Goal: Task Accomplishment & Management: Manage account settings

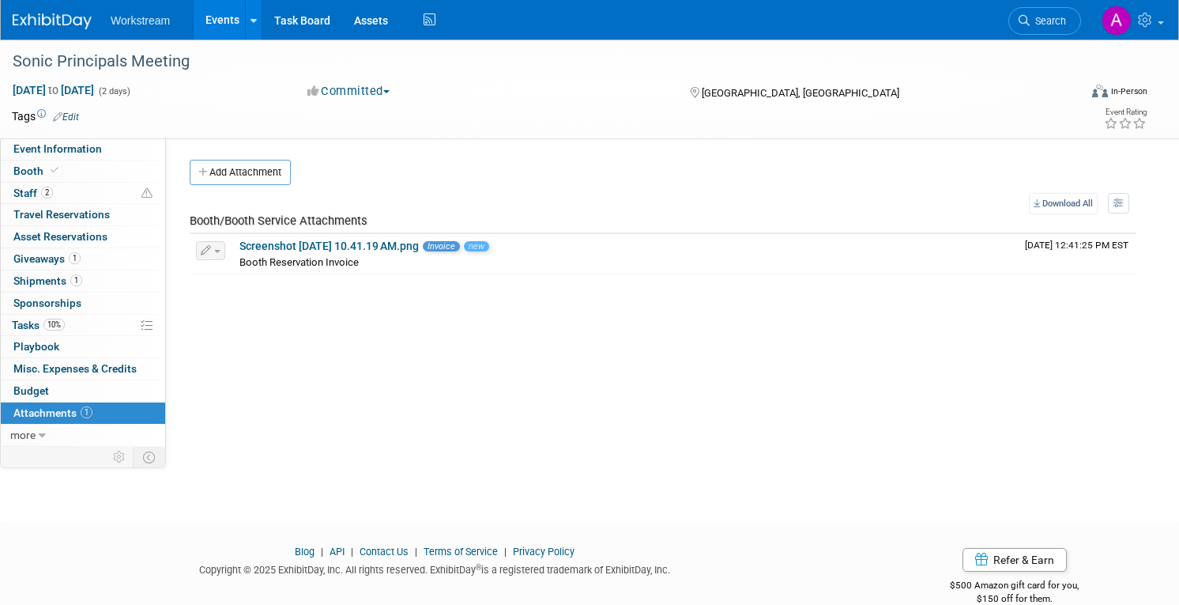
click at [229, 17] on link "Events" at bounding box center [223, 20] width 58 height 40
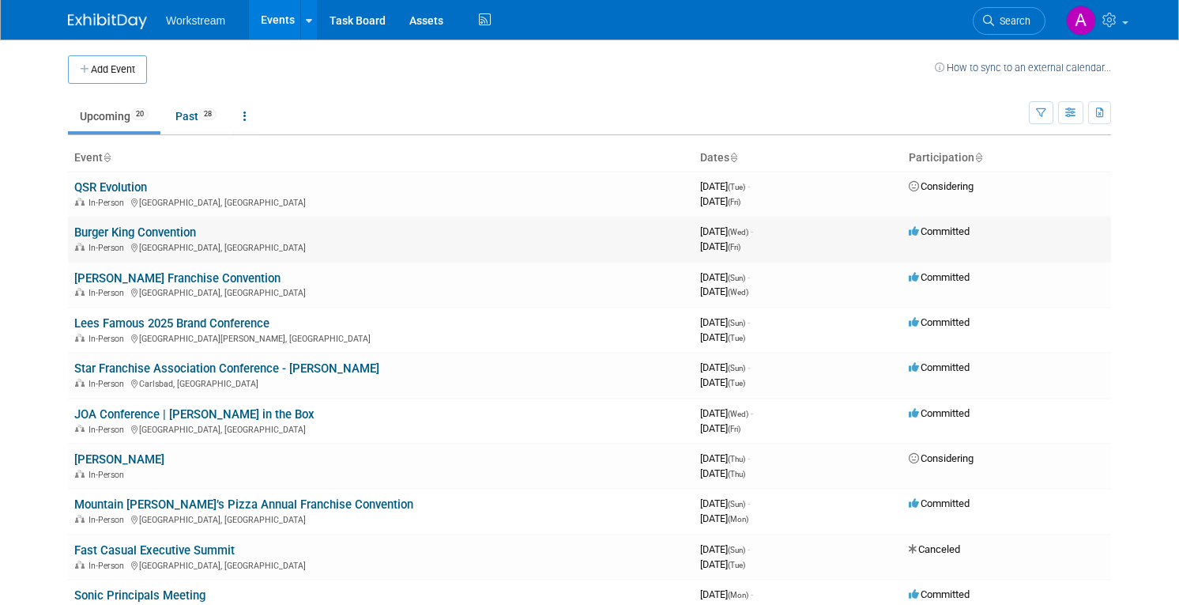
click at [177, 226] on link "Burger King Convention" at bounding box center [135, 232] width 122 height 14
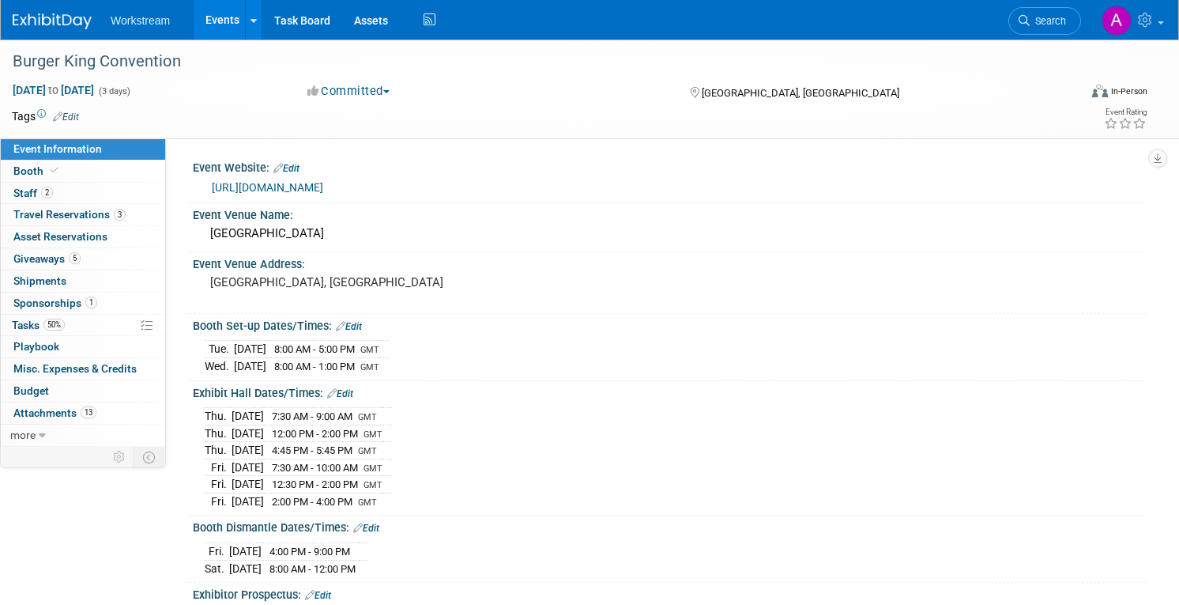
select select "Brand MSA"
select select "Restaurant"
select select "Amelia Hapgood"
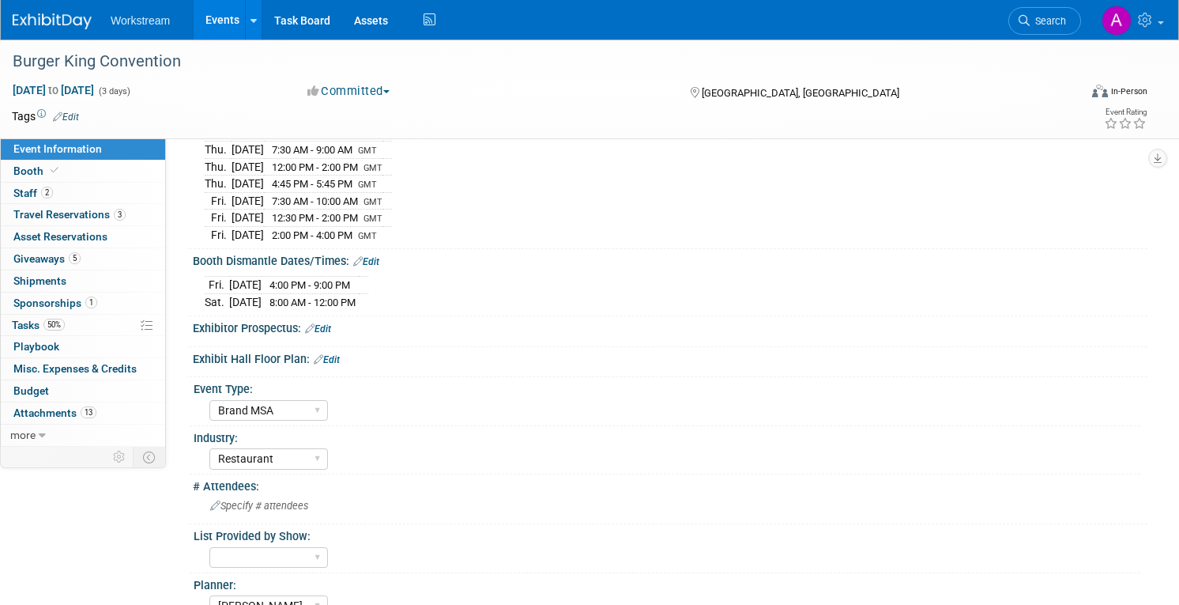
scroll to position [428, 0]
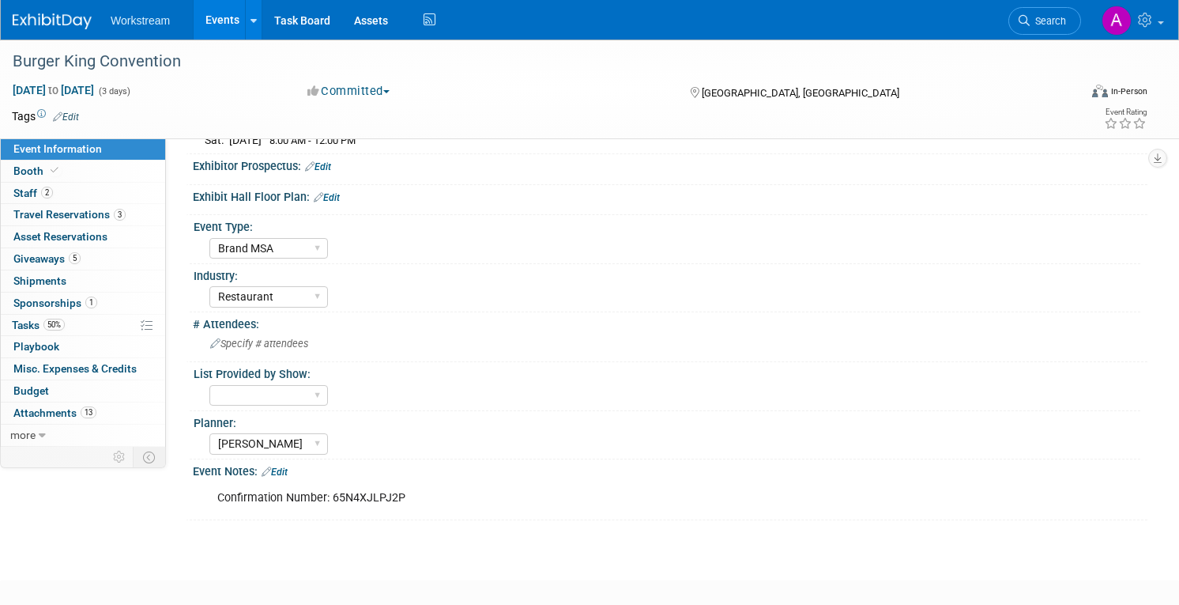
click at [284, 480] on div "Confirmation Number: 65N4XJLPJ2P X" at bounding box center [668, 482] width 935 height 8
click at [285, 475] on link "Edit" at bounding box center [275, 471] width 26 height 11
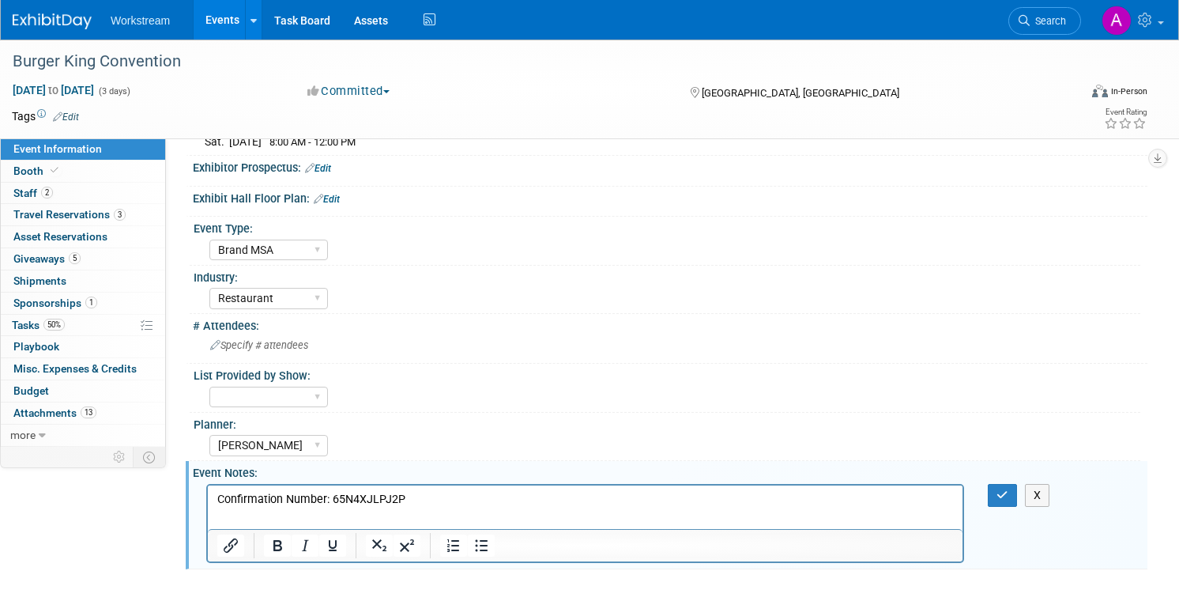
scroll to position [429, 0]
click at [318, 496] on p "Confirmation Number: 65N4XJLPJ2P" at bounding box center [585, 497] width 737 height 16
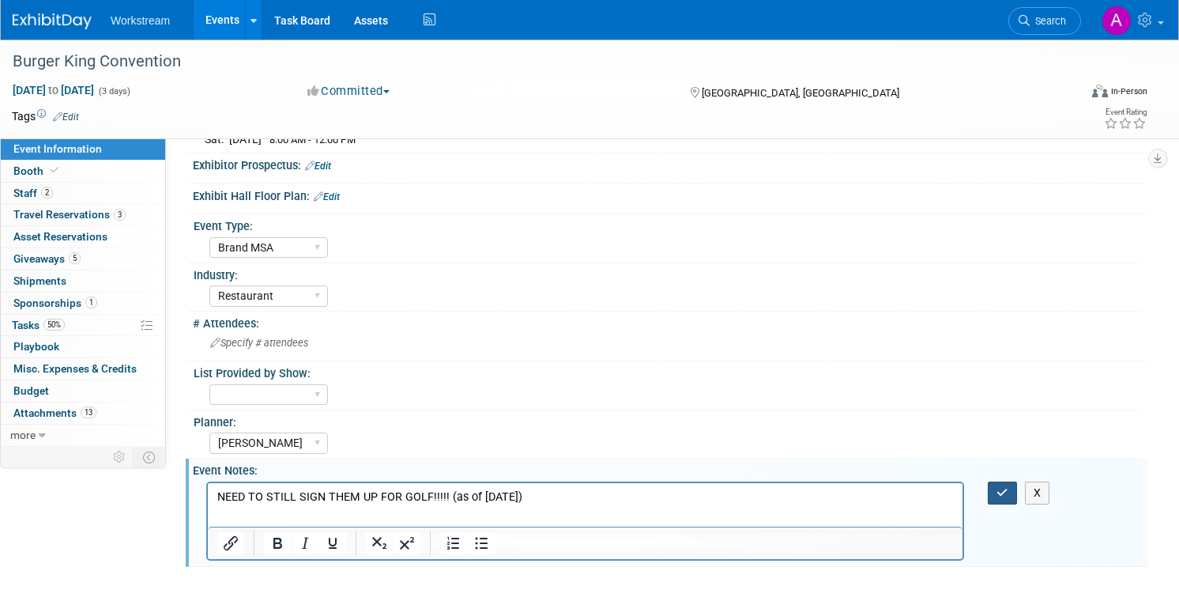
drag, startPoint x: 1005, startPoint y: 492, endPoint x: 1012, endPoint y: 488, distance: 8.1
click at [1012, 488] on button "button" at bounding box center [1002, 492] width 29 height 23
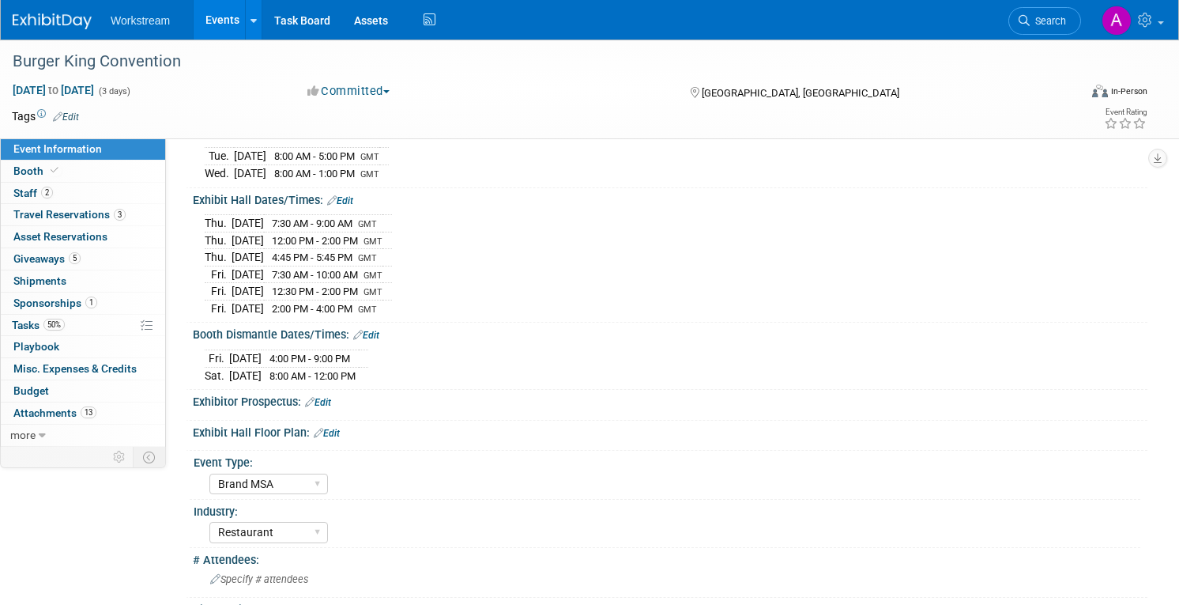
scroll to position [0, 0]
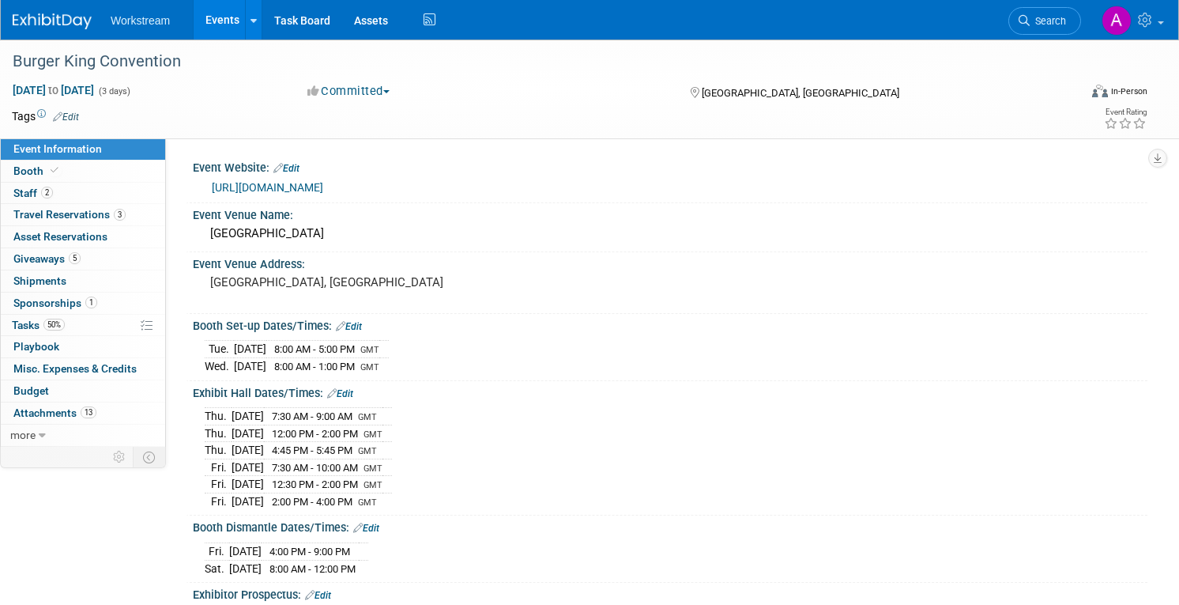
click at [215, 20] on link "Events" at bounding box center [223, 20] width 58 height 40
